Goal: Task Accomplishment & Management: Manage account settings

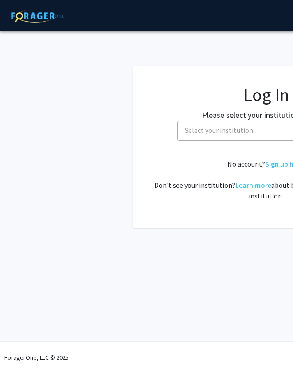
scroll to position [0, 78]
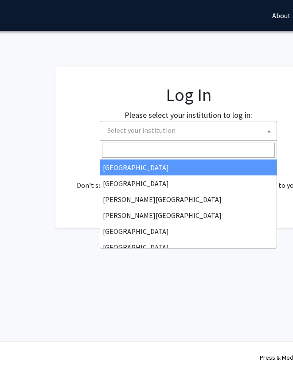
click at [133, 132] on span "Select your institution" at bounding box center [141, 130] width 68 height 9
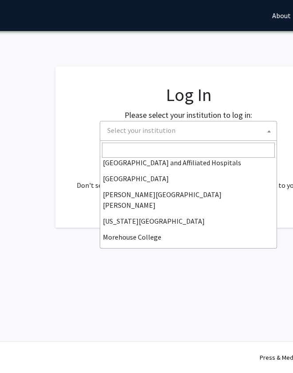
scroll to position [142, 0]
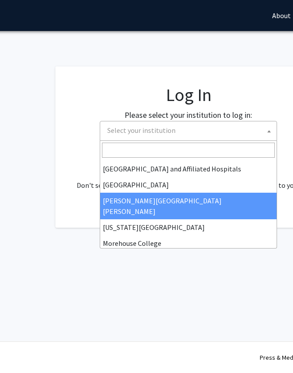
select select "1"
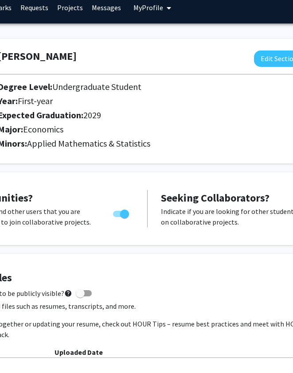
scroll to position [8, 0]
